Goal: Check status

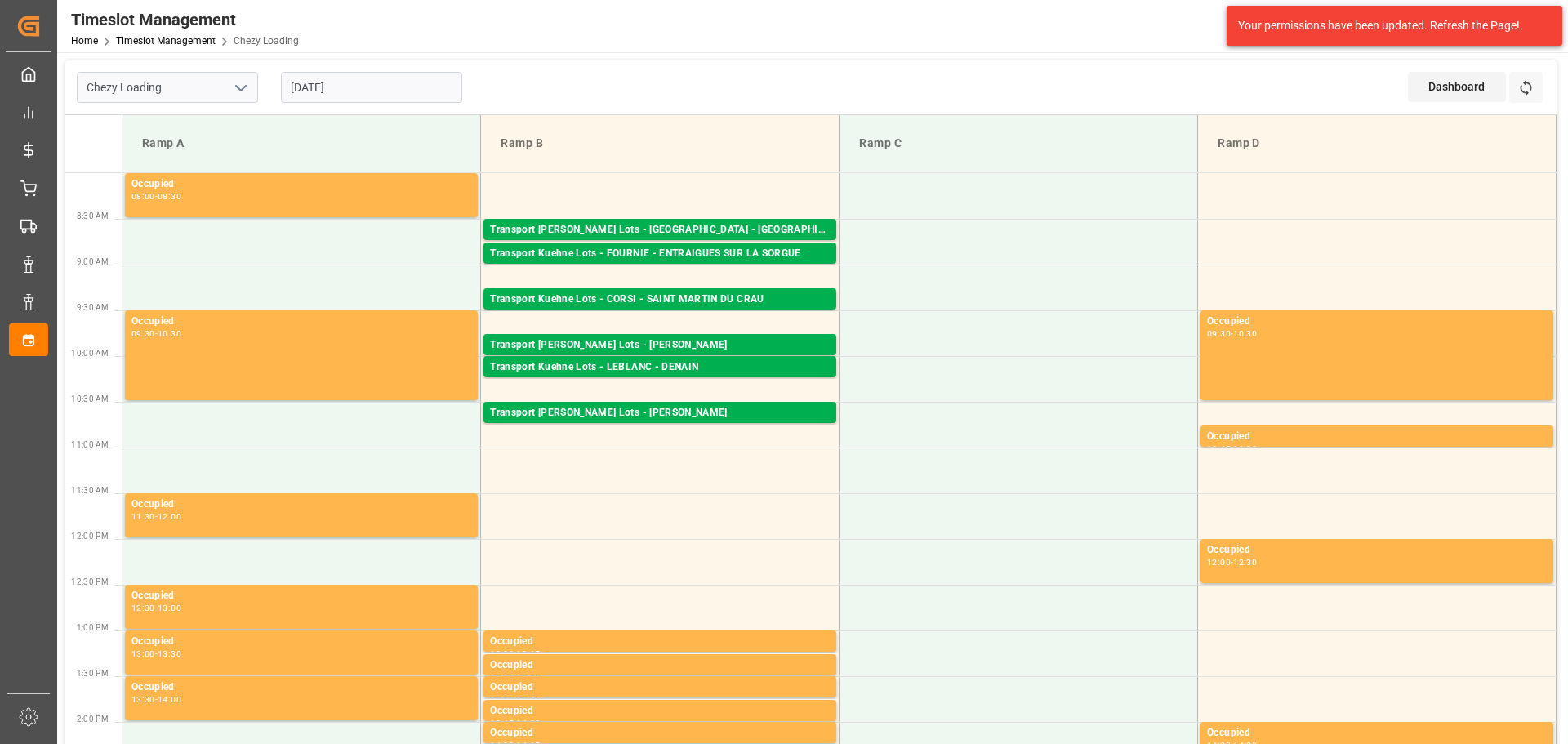
click at [295, 85] on input "[DATE]" at bounding box center [371, 88] width 181 height 31
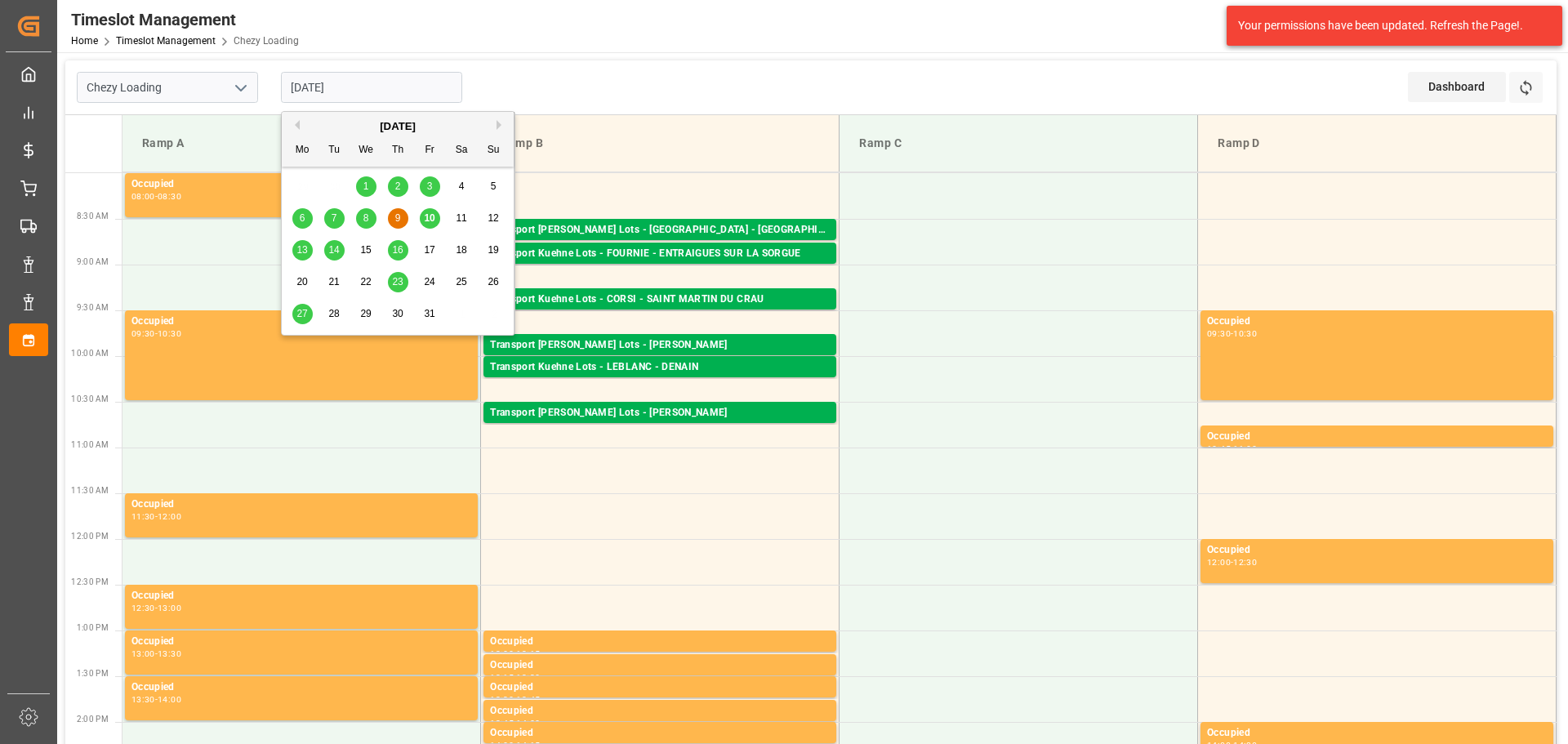
click at [427, 212] on div "10" at bounding box center [430, 219] width 20 height 19
type input "[DATE]"
